Goal: Information Seeking & Learning: Check status

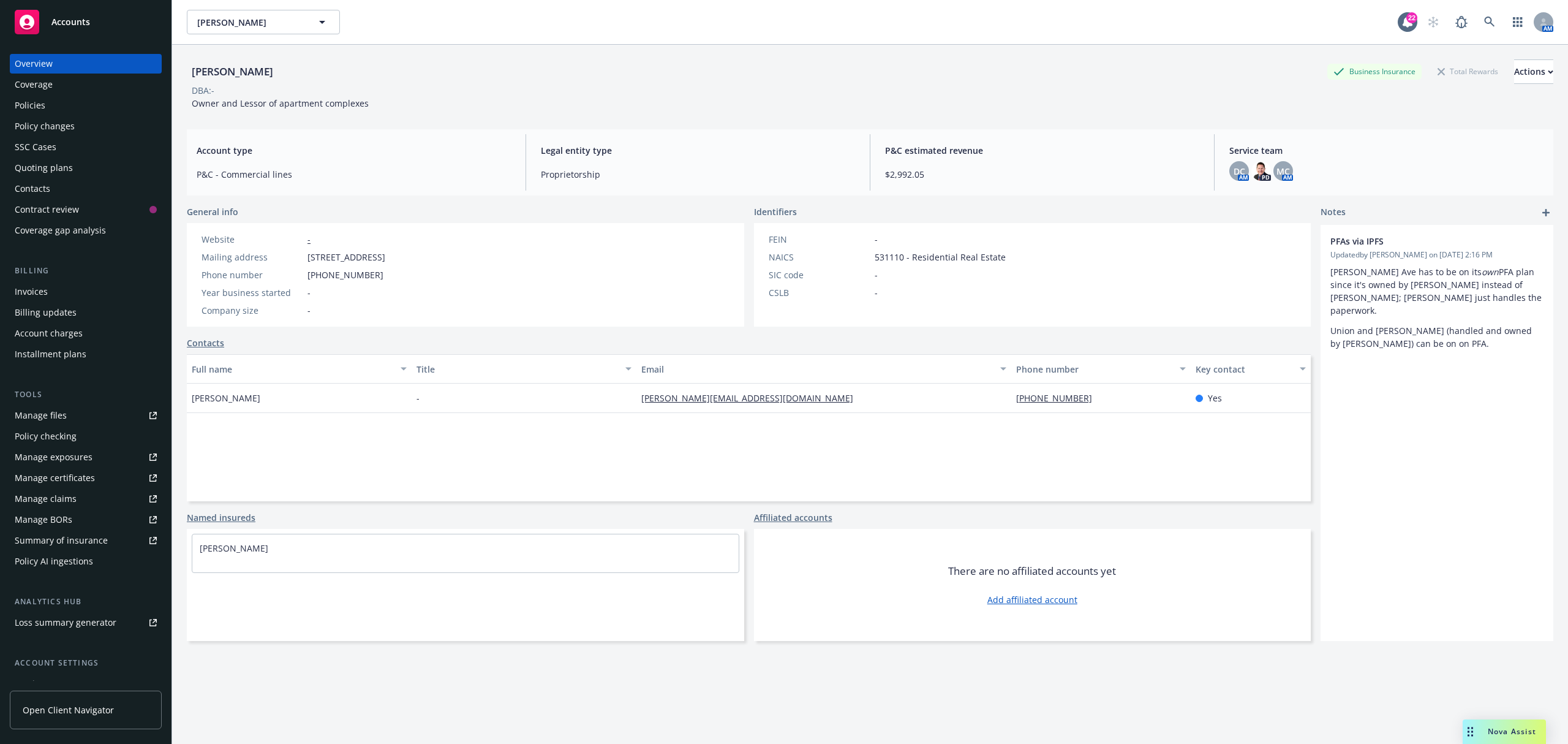
click at [40, 106] on div "Policies" at bounding box center [29, 106] width 30 height 20
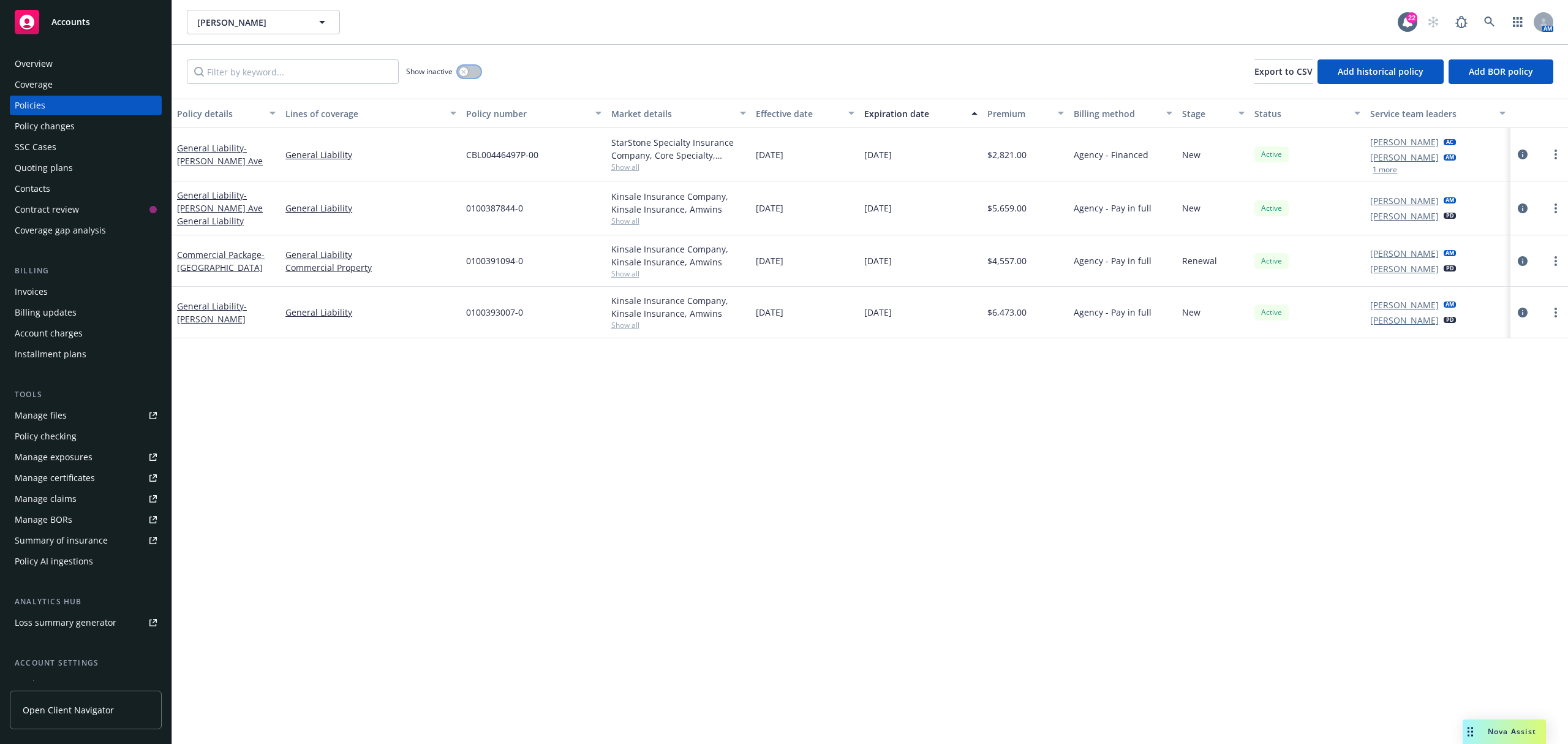
click at [474, 67] on button "button" at bounding box center [469, 71] width 23 height 12
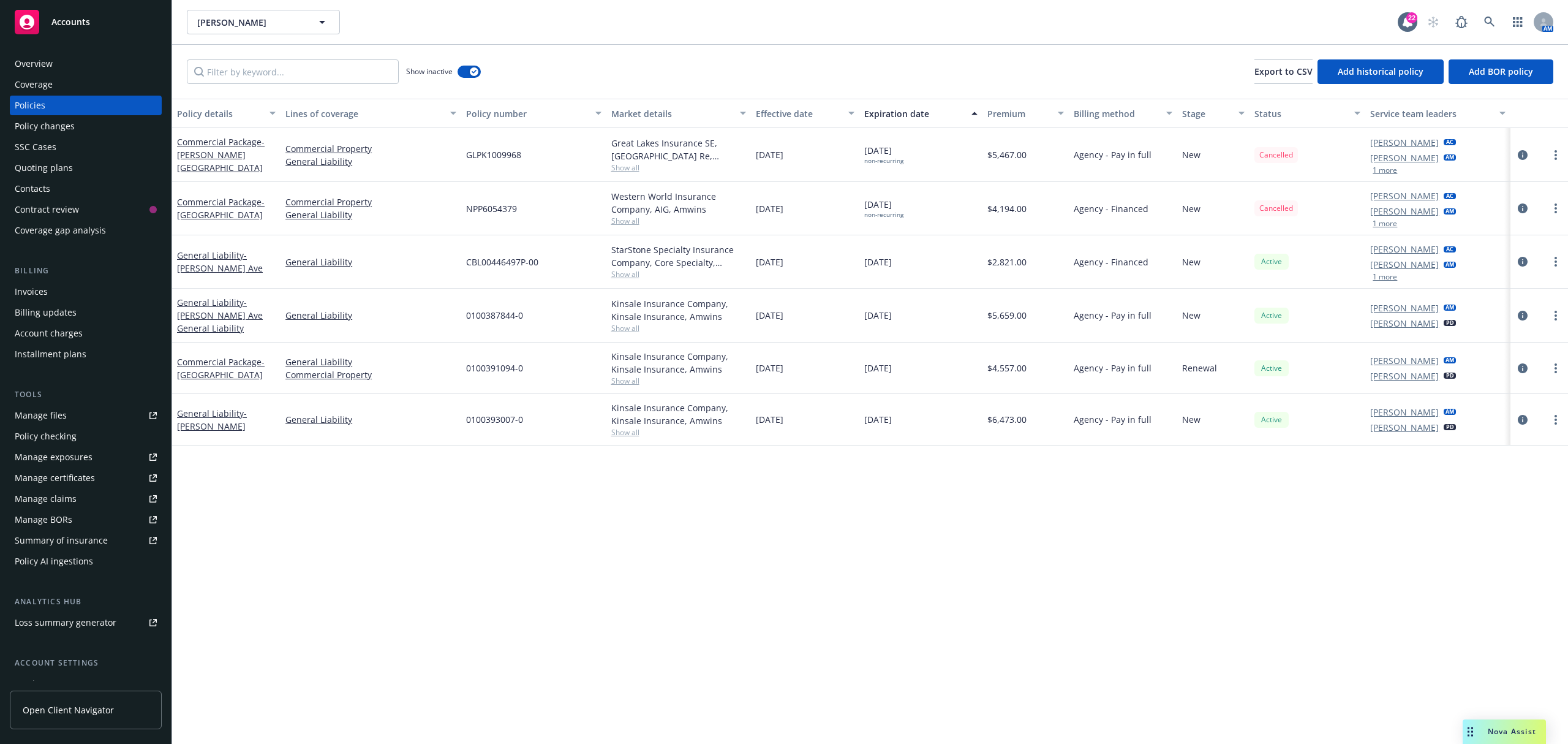
click at [560, 524] on div "Policy details Lines of coverage Policy number Market details Effective date Ex…" at bounding box center [870, 420] width 1396 height 645
click at [518, 275] on div "CBL00446497P-00" at bounding box center [533, 261] width 144 height 53
click at [735, 512] on div "Policy details Lines of coverage Policy number Market details Effective date Ex…" at bounding box center [870, 420] width 1396 height 645
click at [531, 316] on div "0100387844-0" at bounding box center [533, 315] width 144 height 54
click at [610, 572] on div "Policy details Lines of coverage Policy number Market details Effective date Ex…" at bounding box center [870, 420] width 1396 height 645
